Goal: Task Accomplishment & Management: Manage account settings

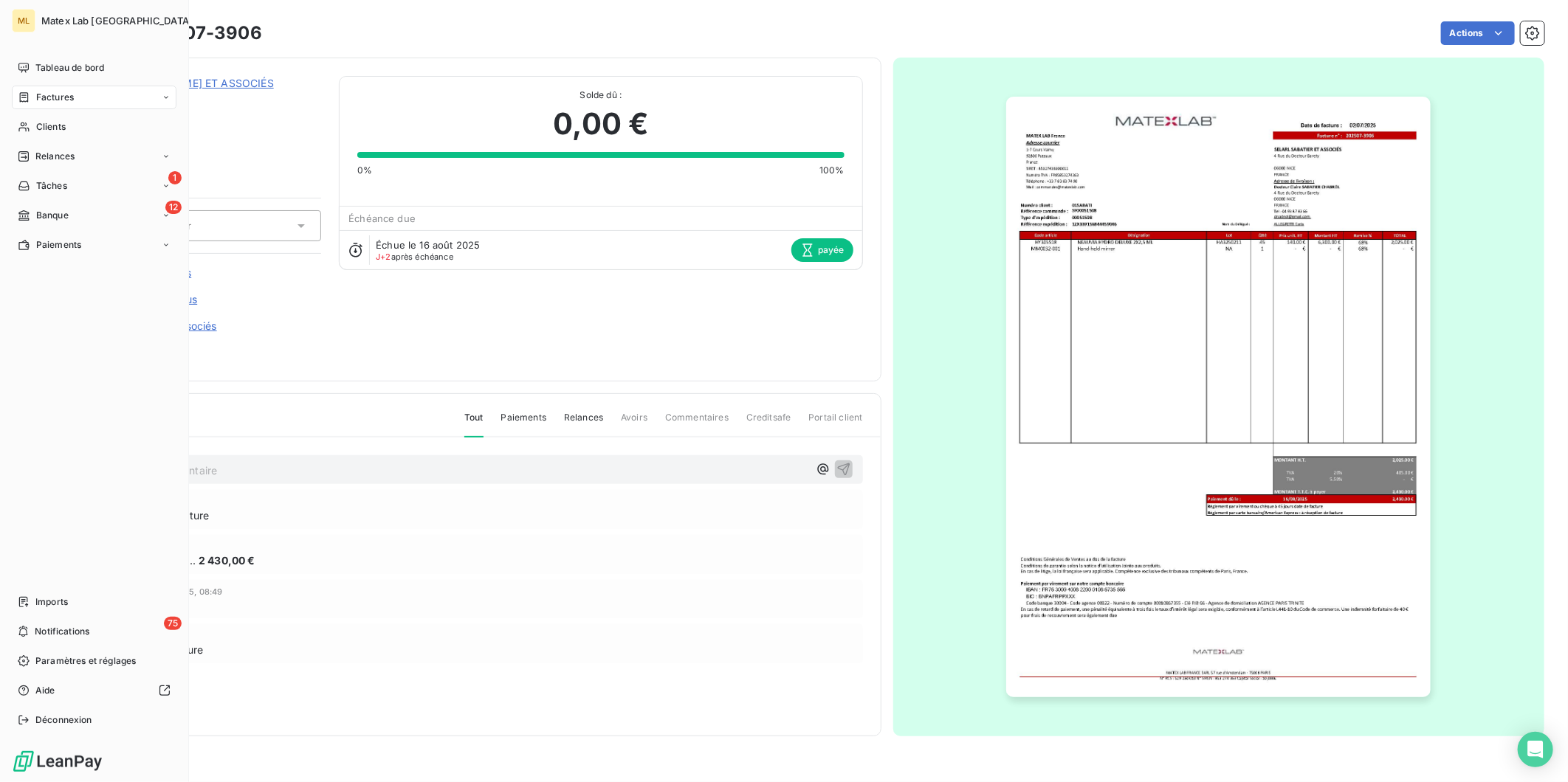
click at [72, 101] on span "Factures" at bounding box center [55, 98] width 37 height 14
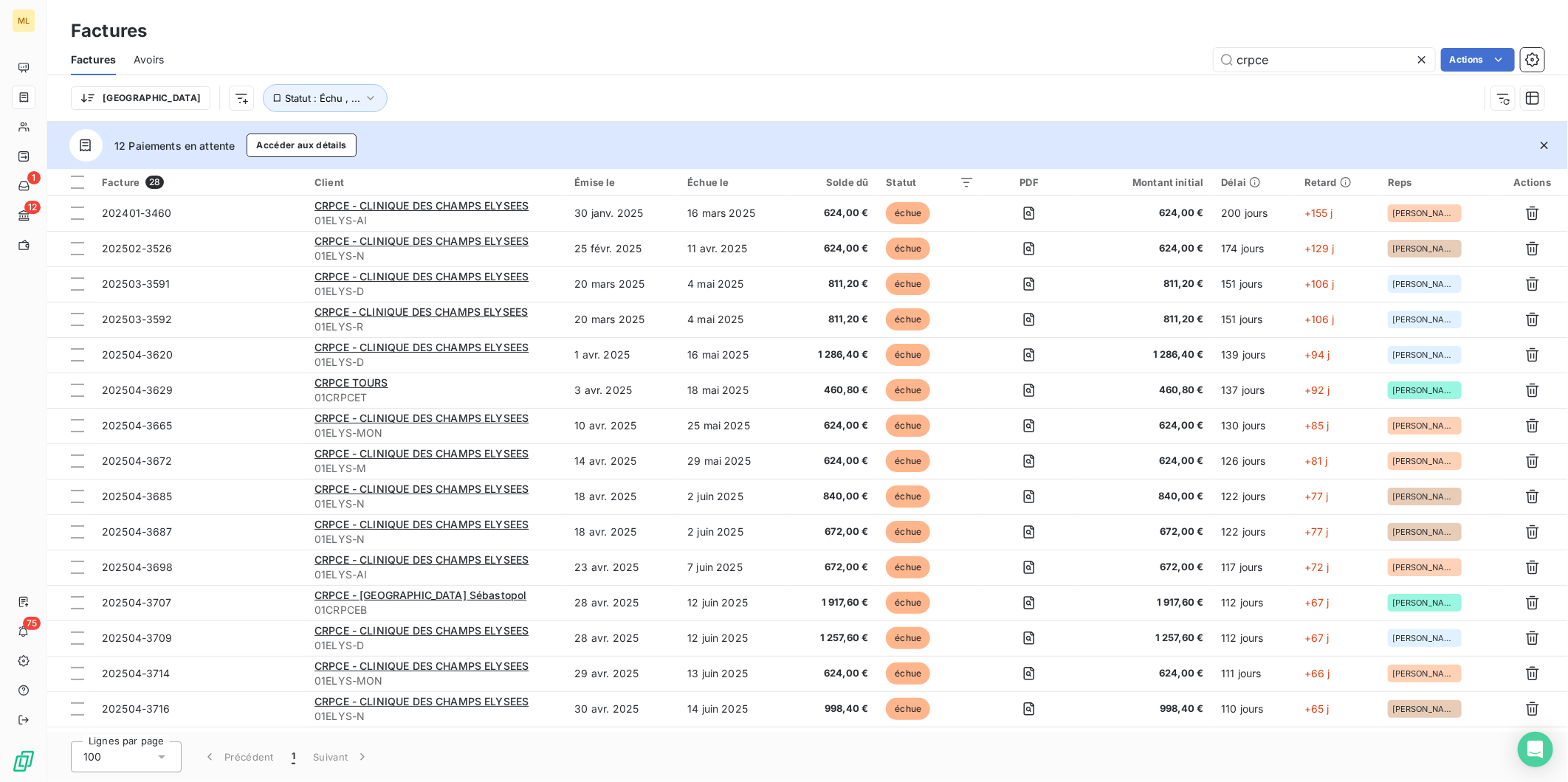
drag, startPoint x: 1287, startPoint y: 61, endPoint x: 1132, endPoint y: 67, distance: 155.1
click at [1132, 67] on div "crpce Actions" at bounding box center [862, 60] width 1363 height 24
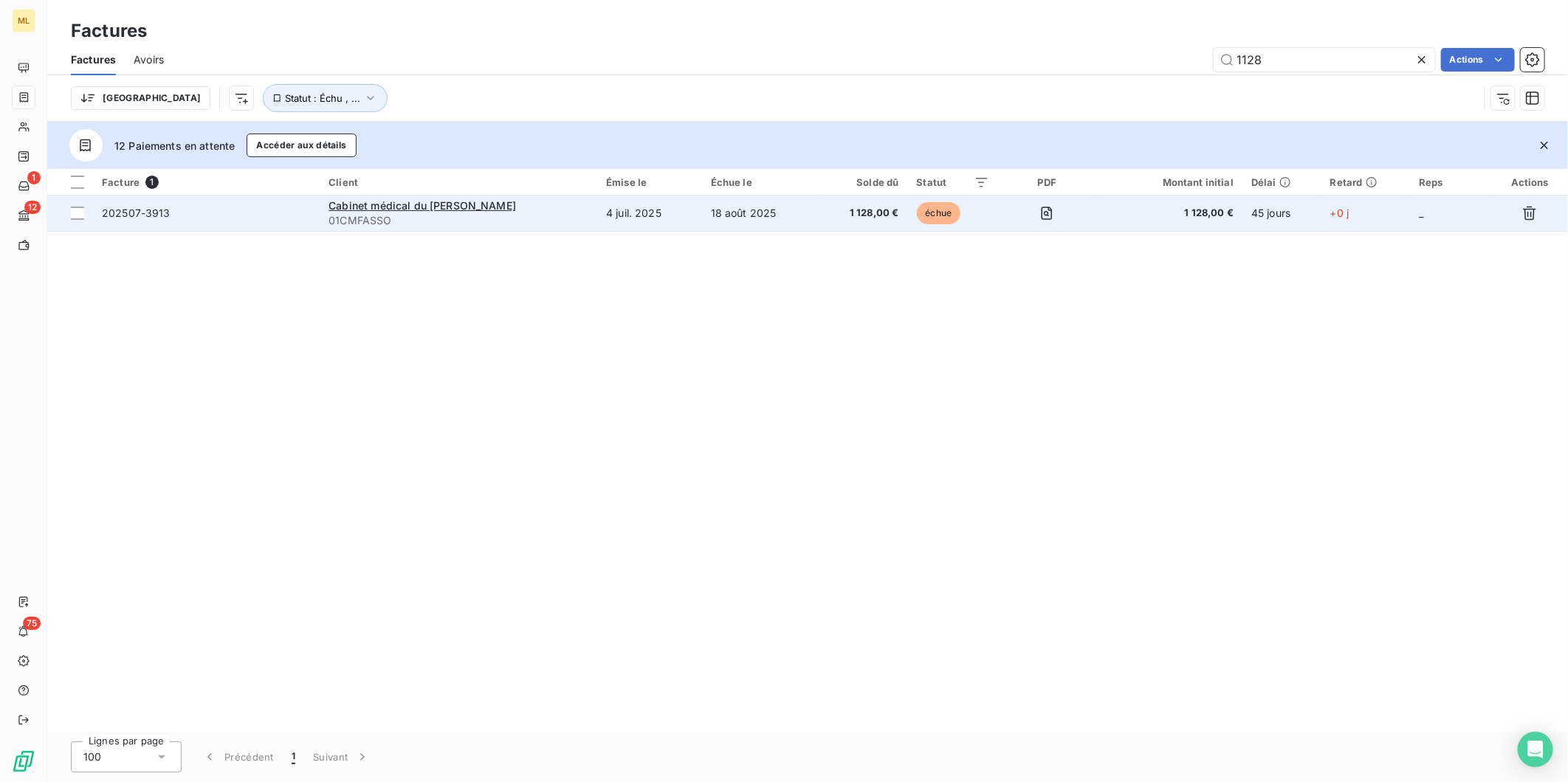
type input "1128"
click at [758, 211] on td "18 août 2025" at bounding box center [759, 214] width 114 height 36
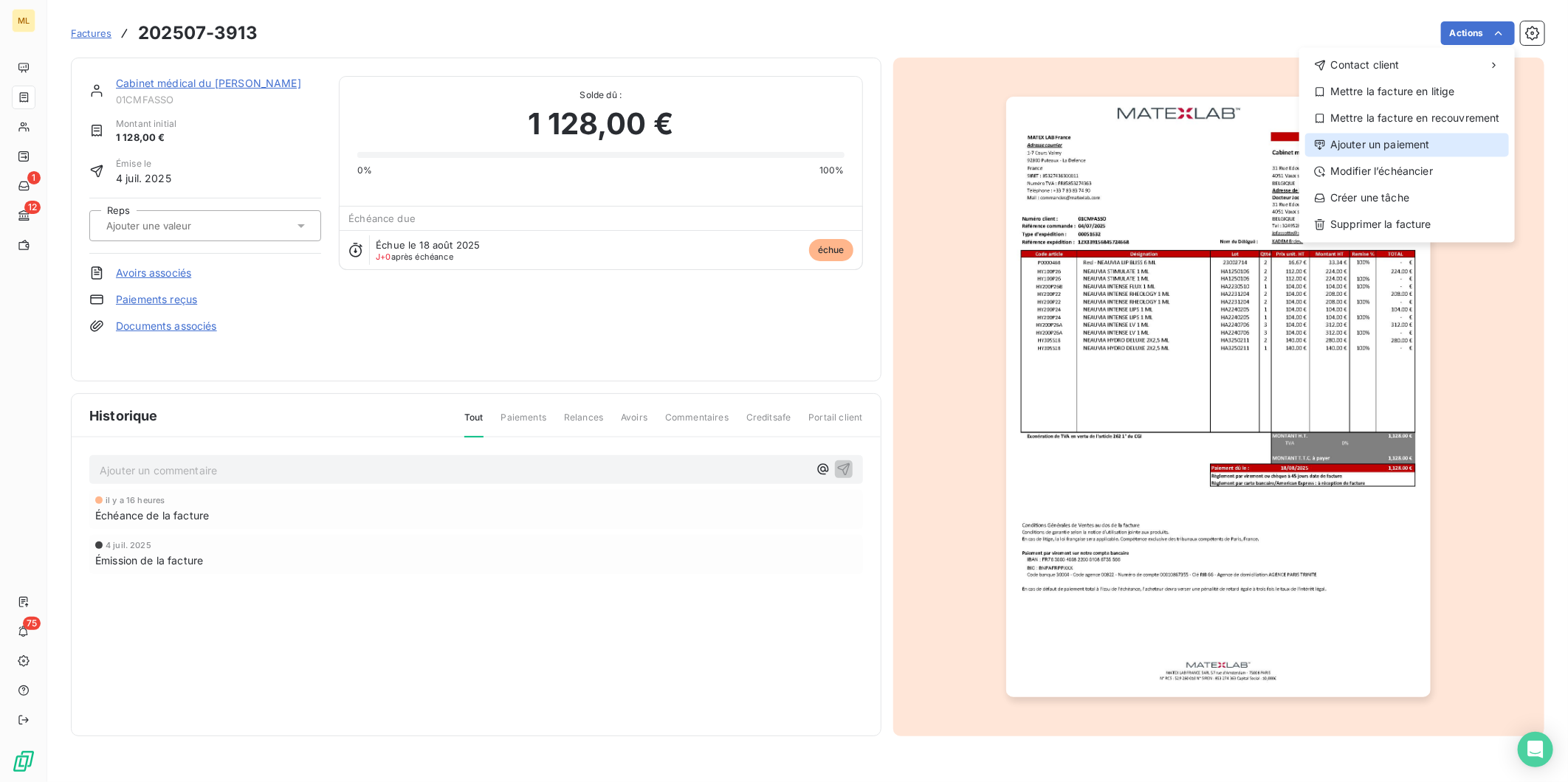
click at [1395, 139] on div "Ajouter un paiement" at bounding box center [1406, 145] width 204 height 24
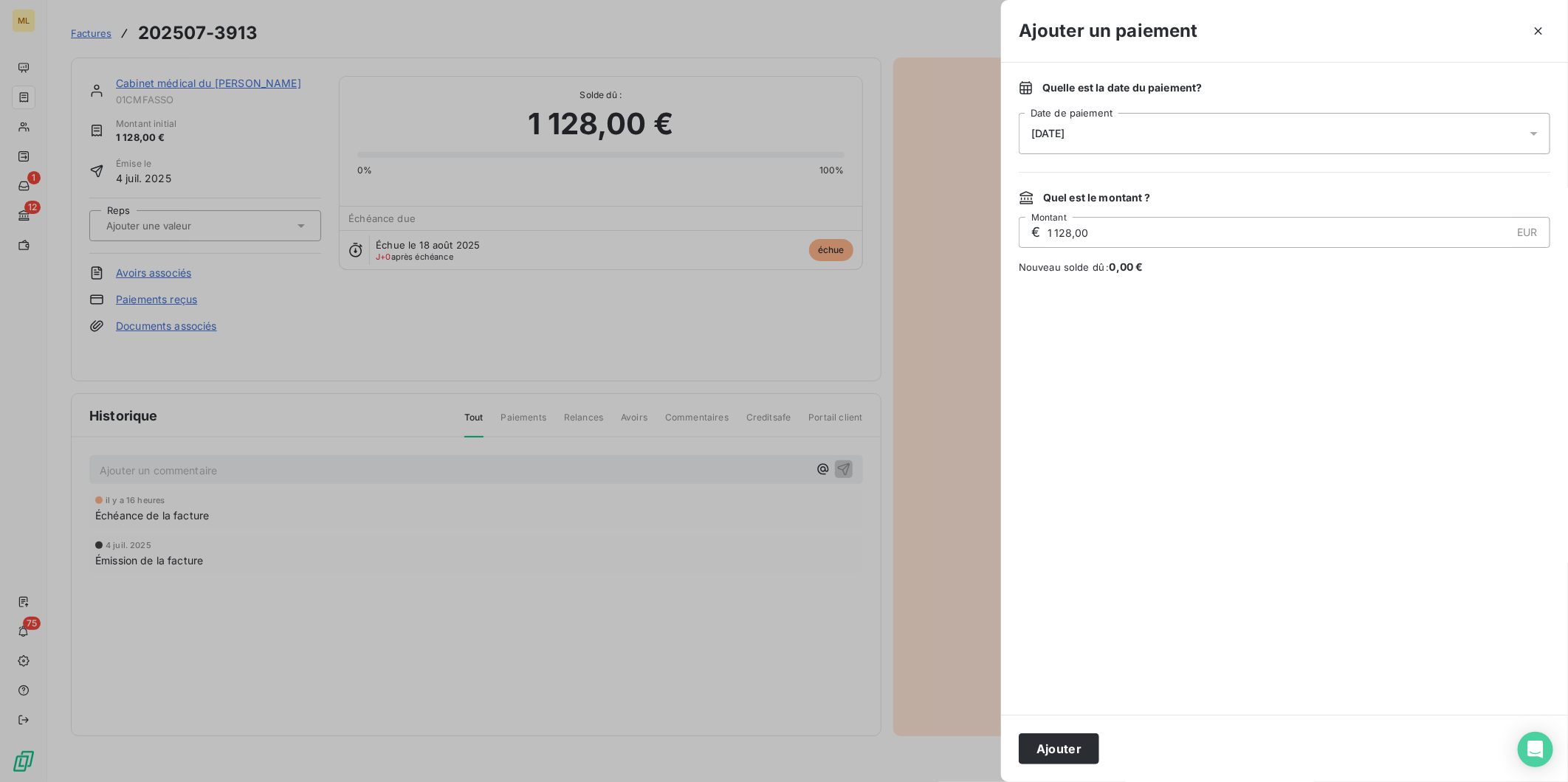
click at [1146, 131] on div "18/08/2025" at bounding box center [1284, 134] width 532 height 42
click at [1089, 348] on button "19" at bounding box center [1091, 344] width 30 height 30
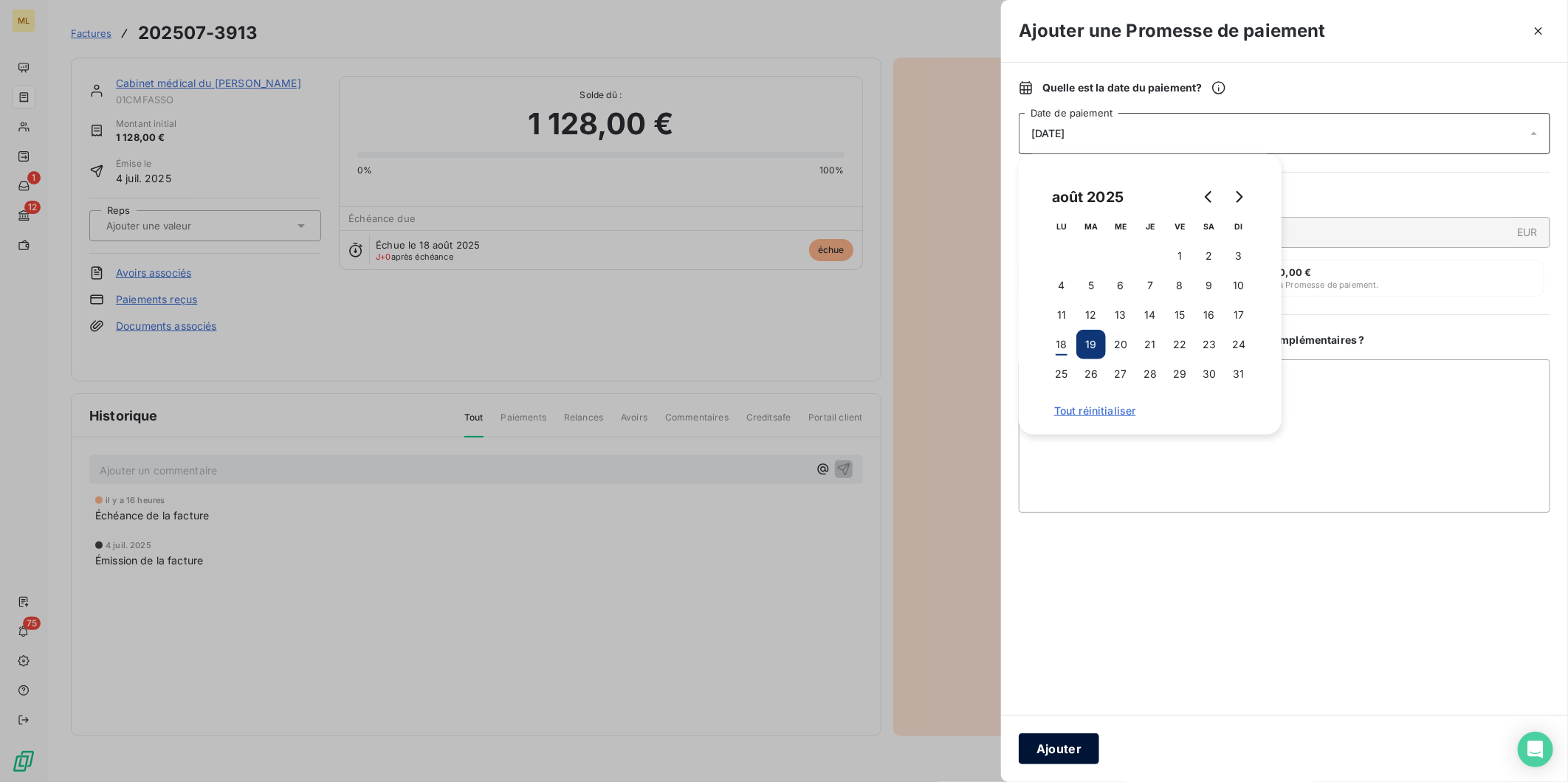
click at [1057, 749] on button "Ajouter" at bounding box center [1058, 749] width 80 height 31
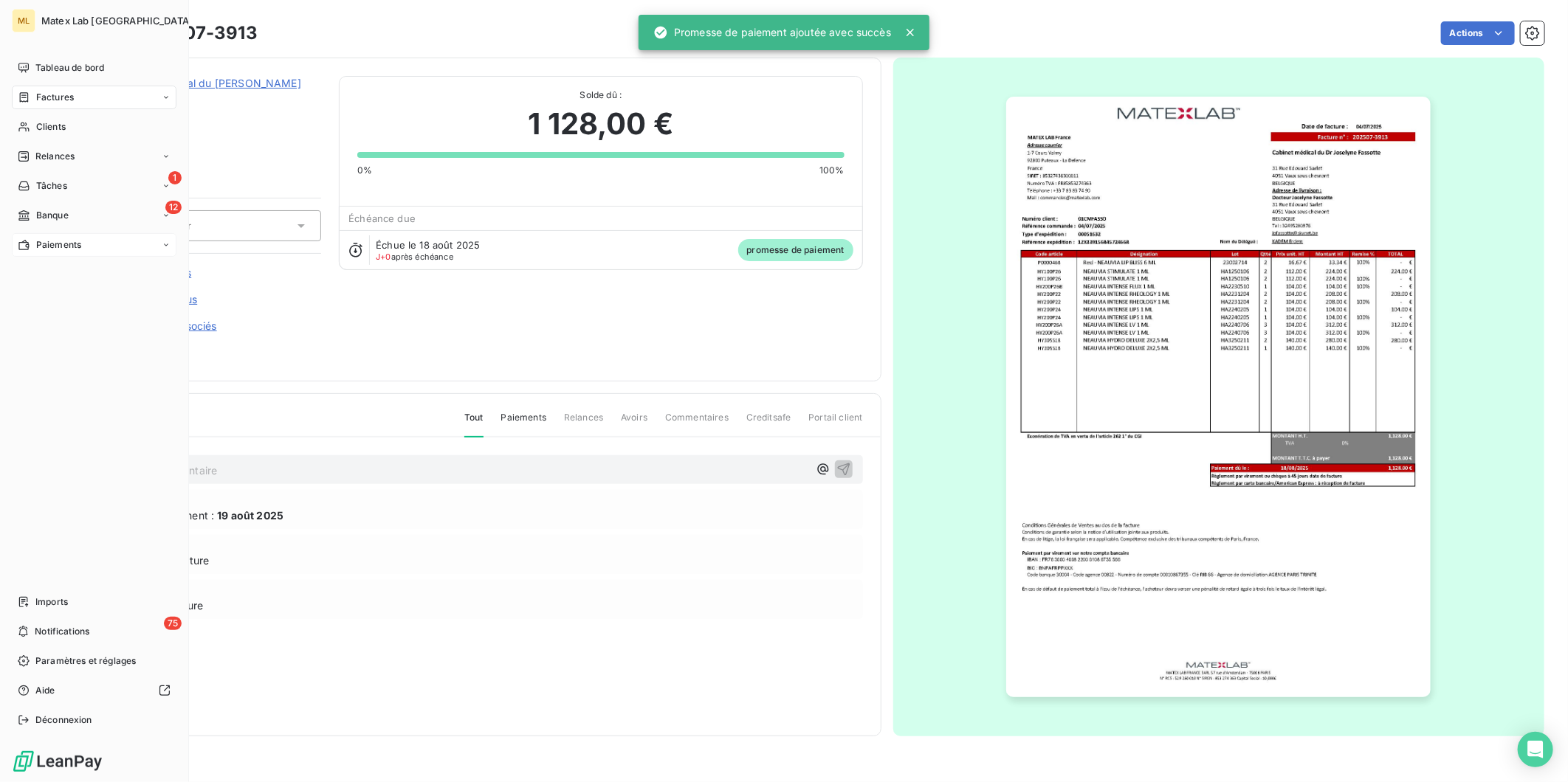
click at [47, 236] on div "Paiements" at bounding box center [94, 245] width 164 height 24
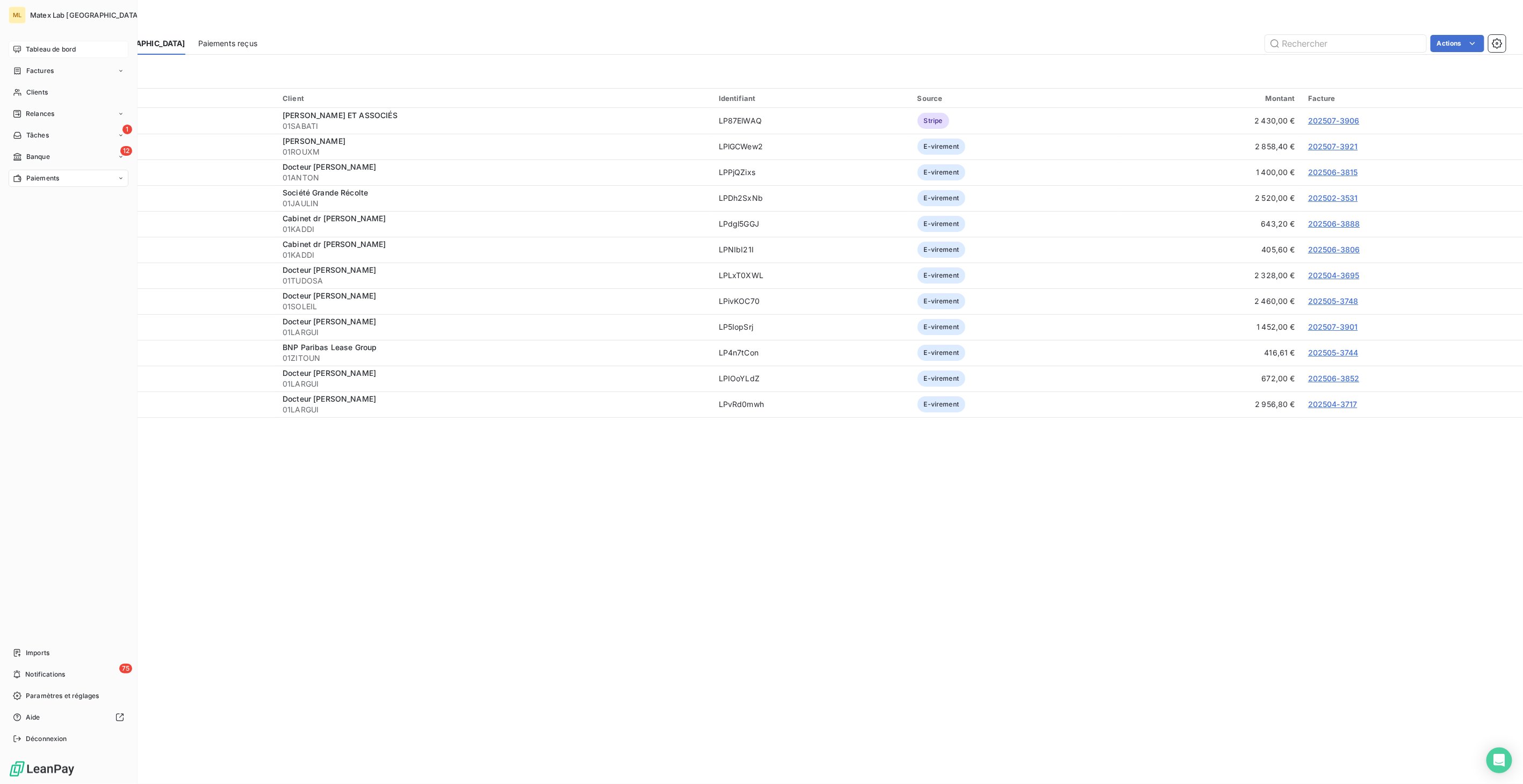
click at [27, 46] on span "Tableau de bord" at bounding box center [51, 50] width 50 height 10
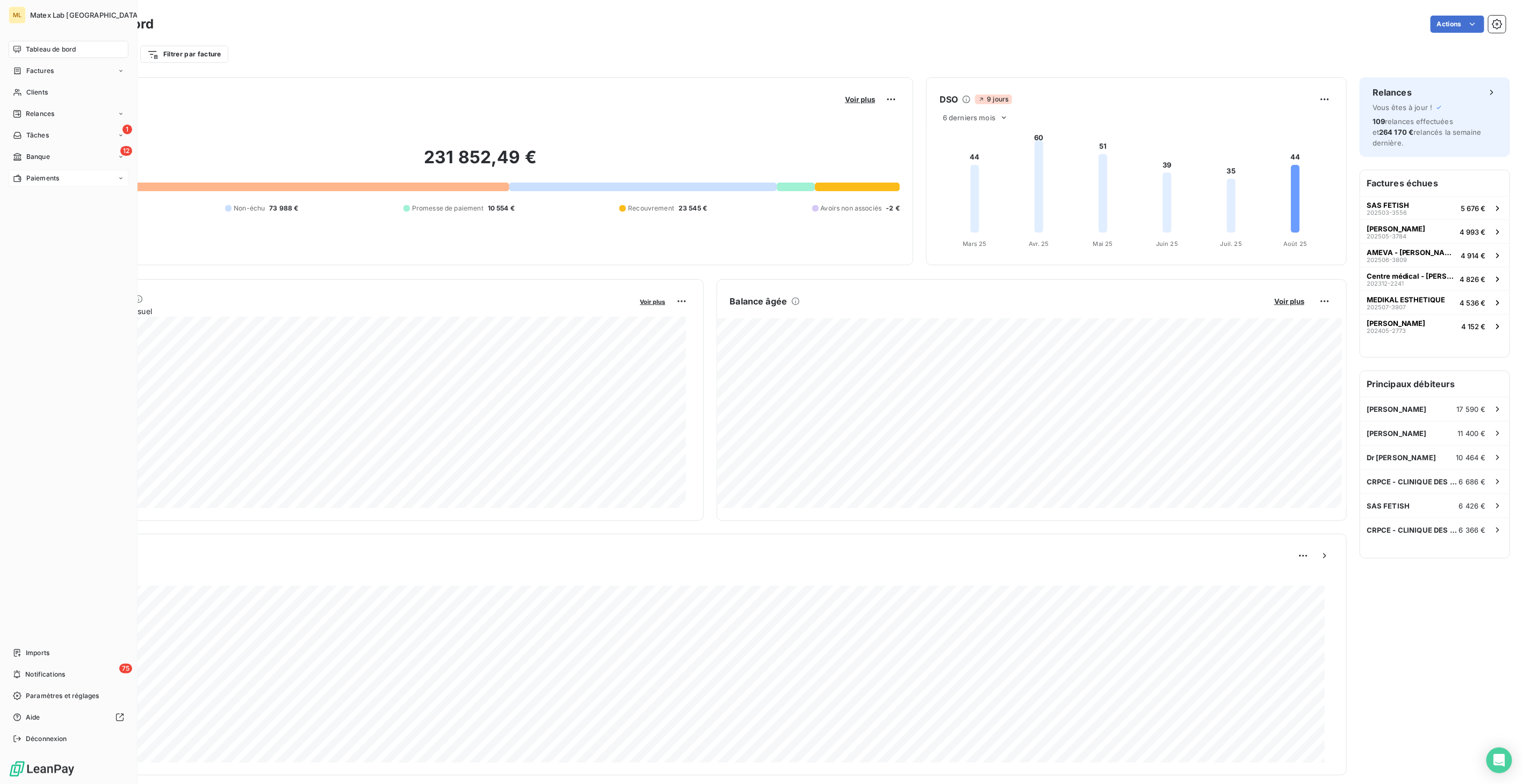
click at [45, 174] on span "Paiements" at bounding box center [42, 178] width 33 height 10
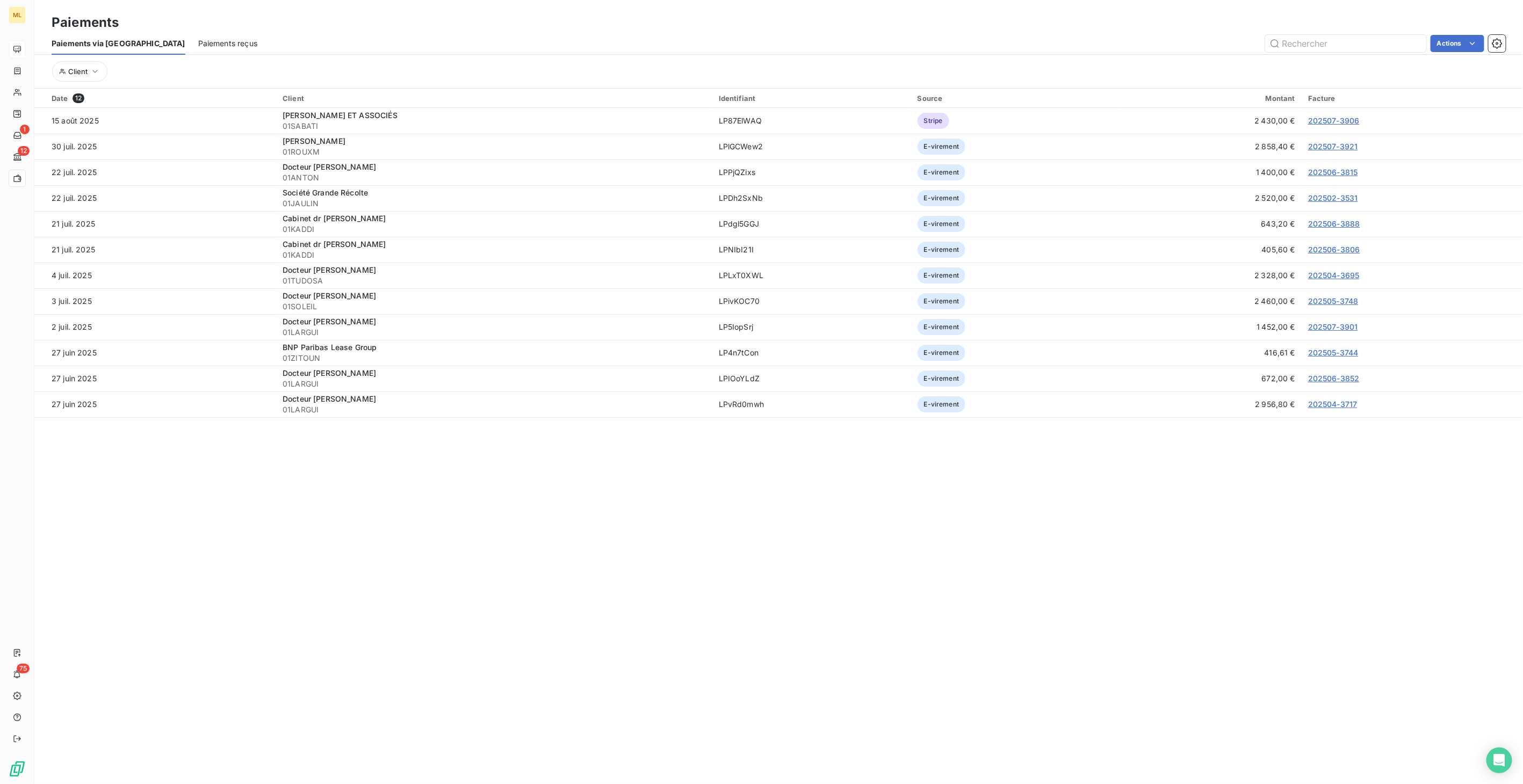
click at [198, 42] on span "Paiements reçus" at bounding box center [228, 43] width 59 height 11
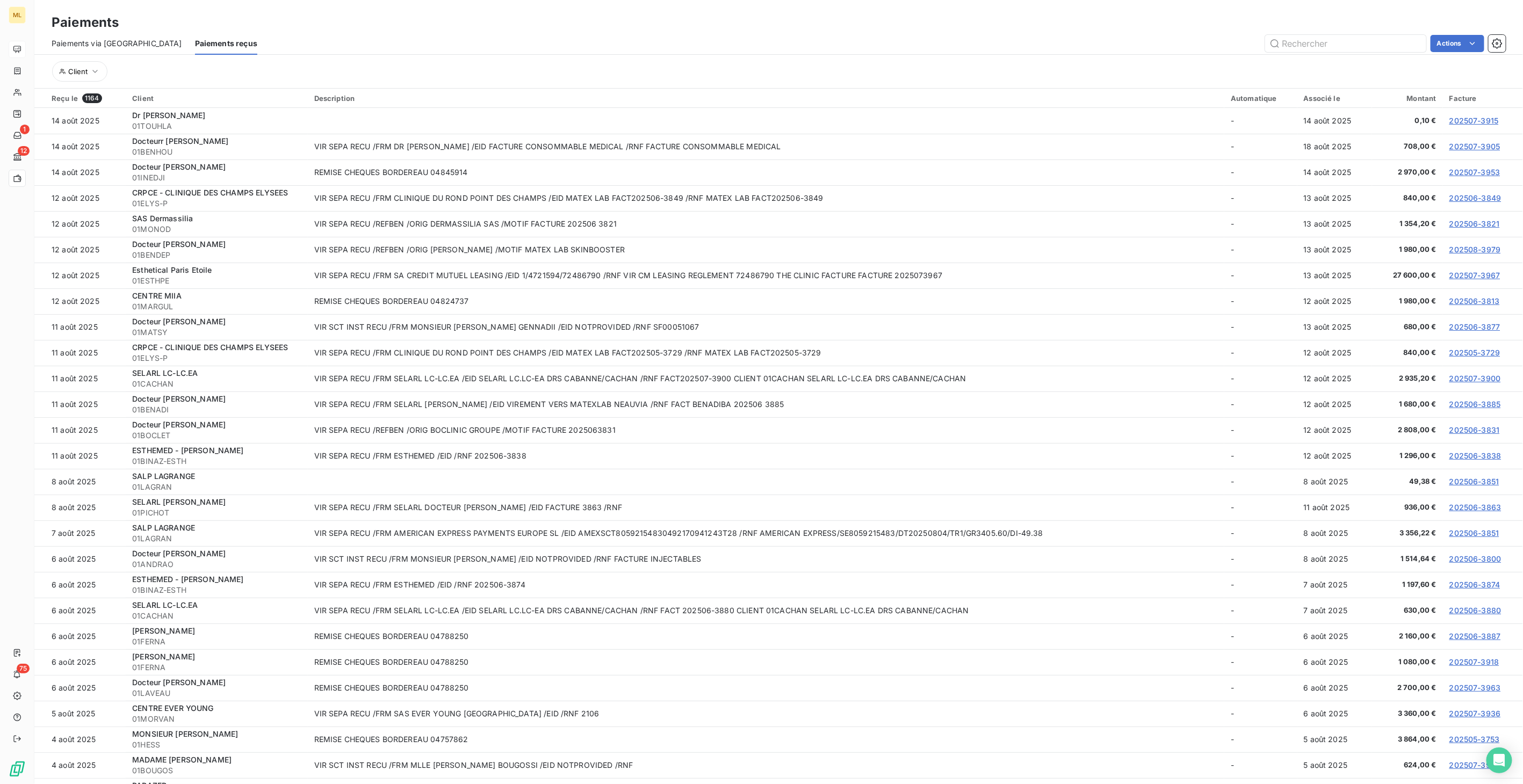
click at [93, 42] on span "Paiements via [GEOGRAPHIC_DATA]" at bounding box center [117, 43] width 130 height 11
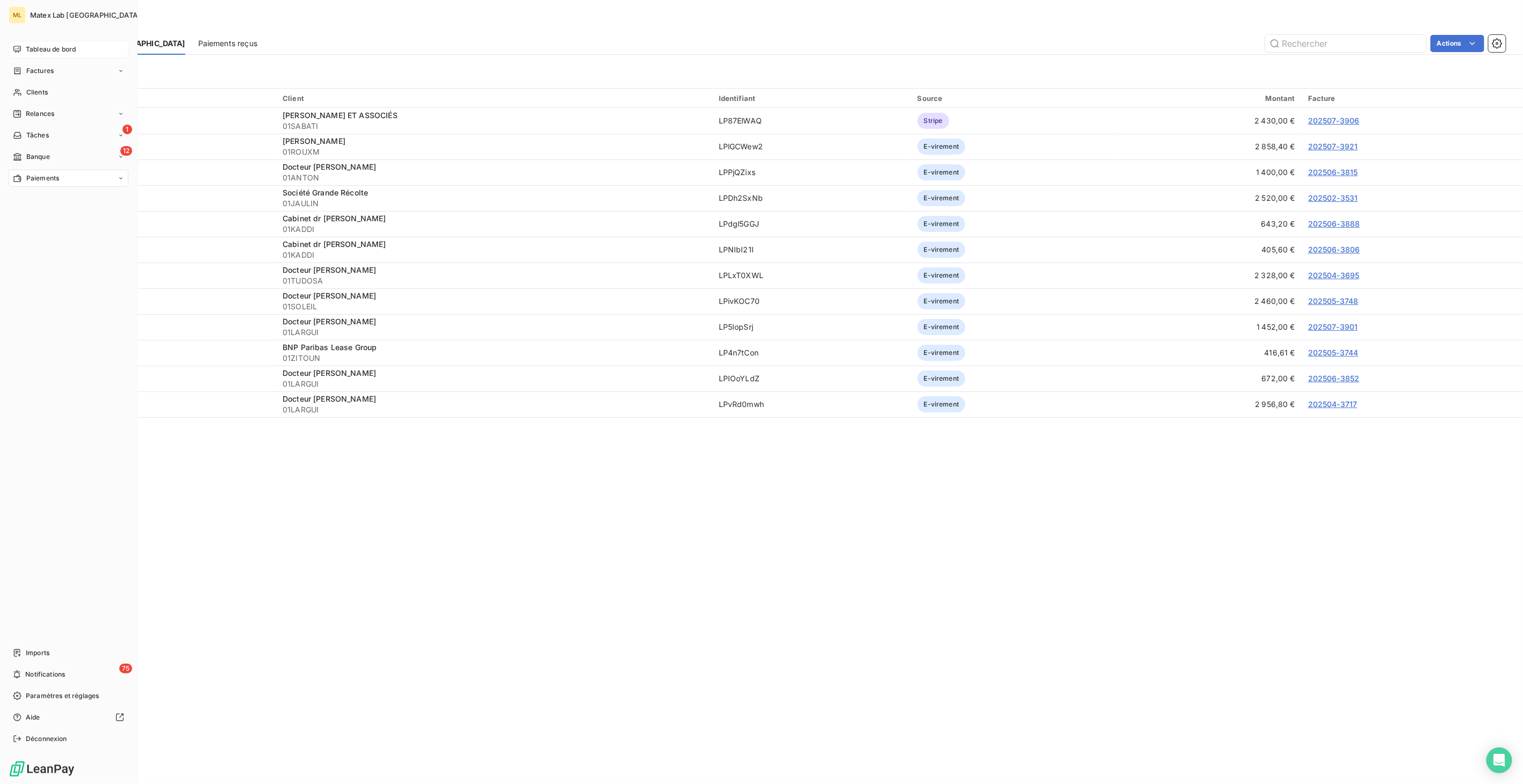
click at [30, 46] on span "Tableau de bord" at bounding box center [51, 50] width 50 height 10
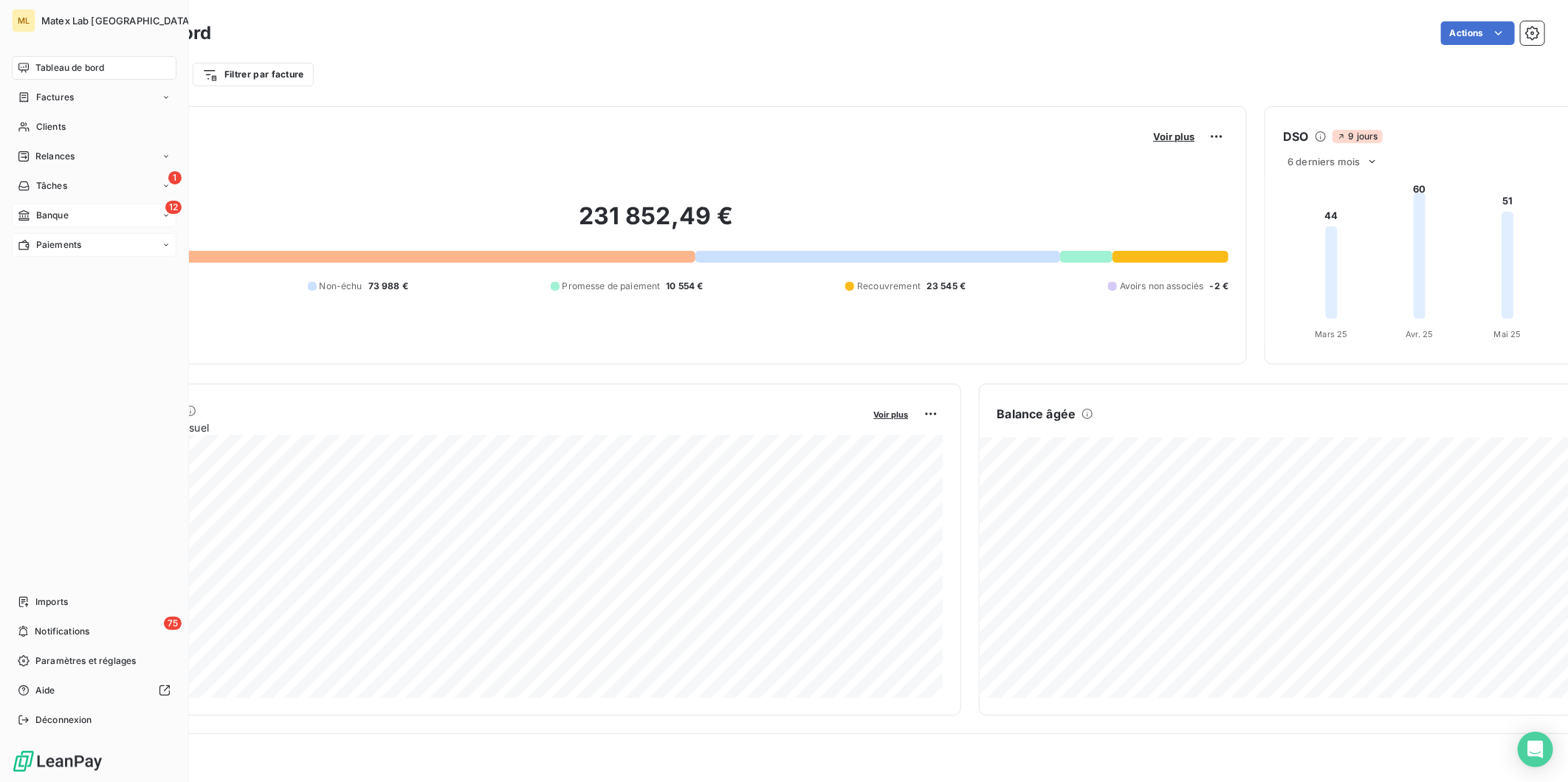
click at [70, 217] on div "12 Banque" at bounding box center [94, 216] width 164 height 24
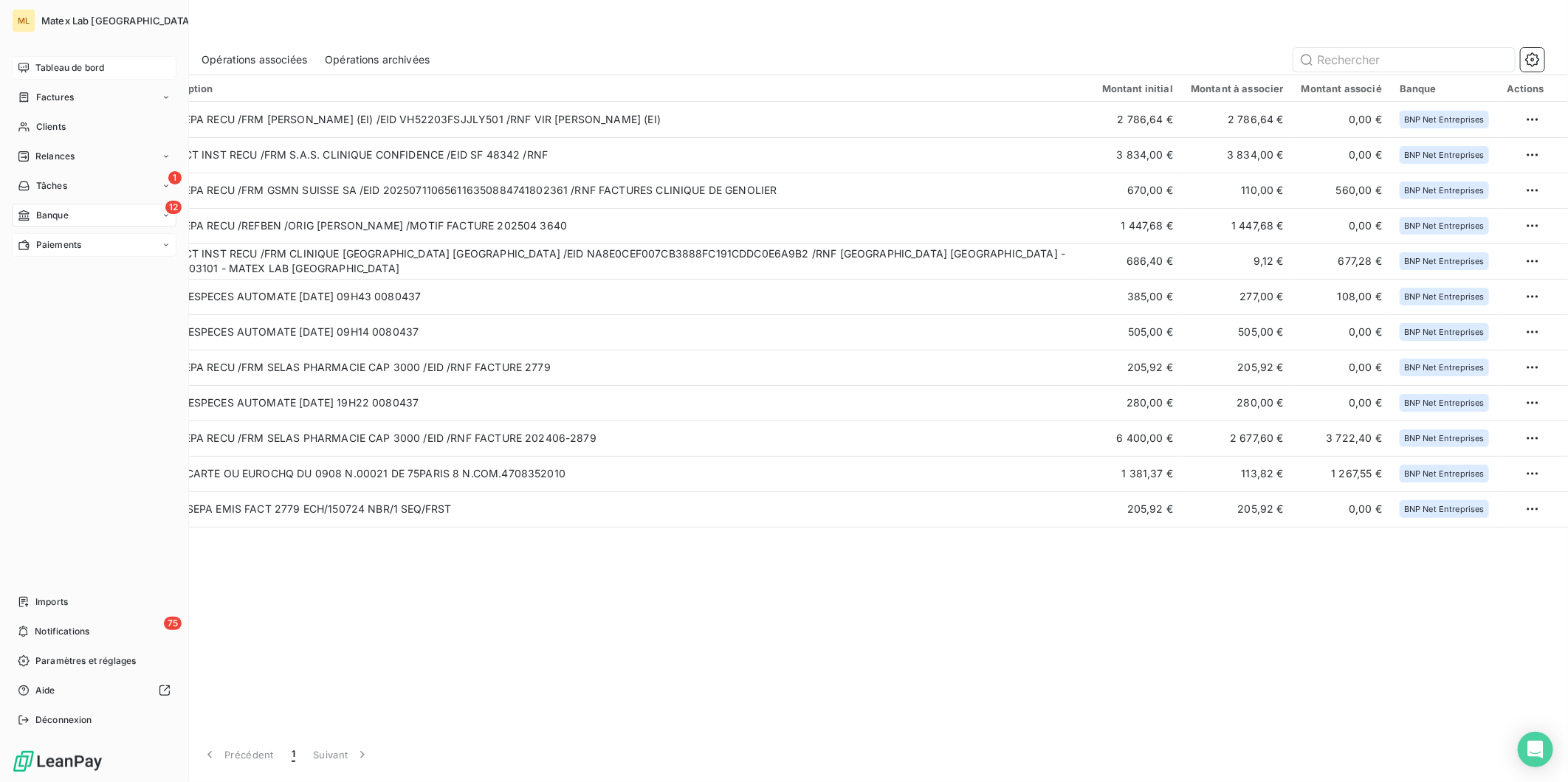
click at [57, 246] on span "Paiements" at bounding box center [58, 245] width 45 height 14
